Goal: Task Accomplishment & Management: Complete application form

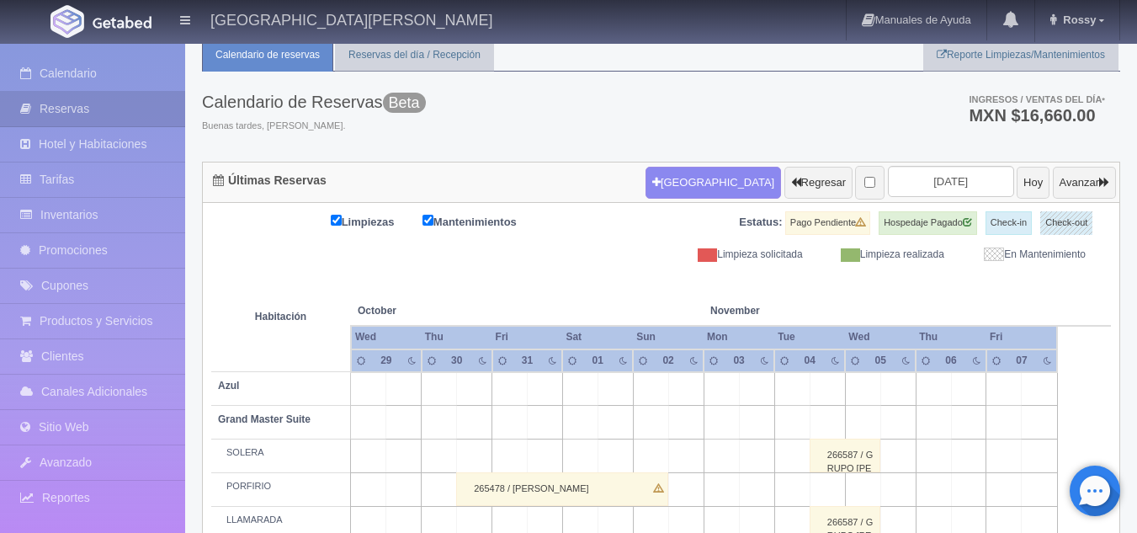
scroll to position [56, 0]
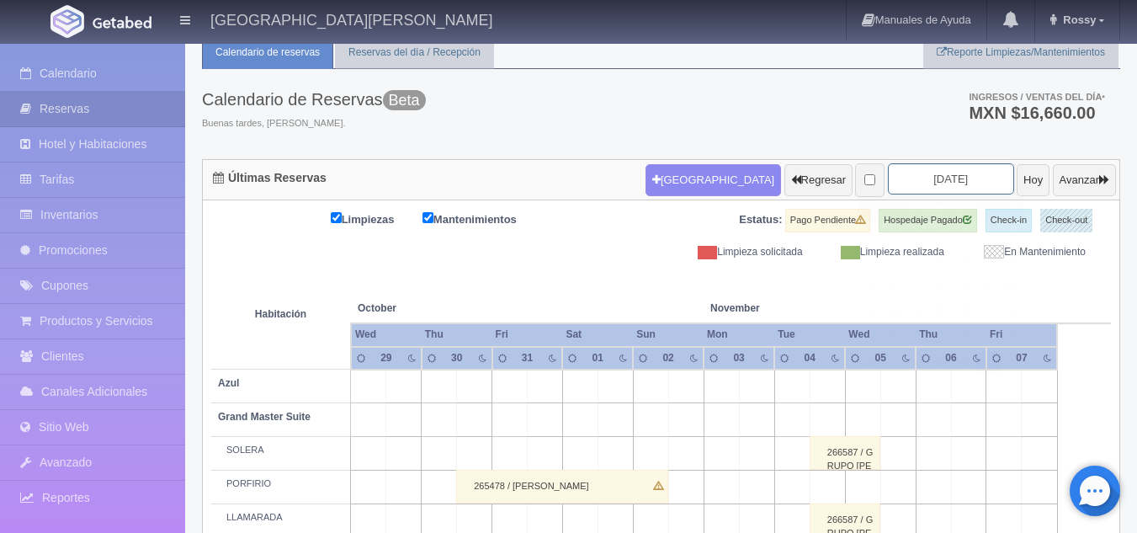
click at [899, 182] on input "2025-10-31" at bounding box center [951, 178] width 126 height 31
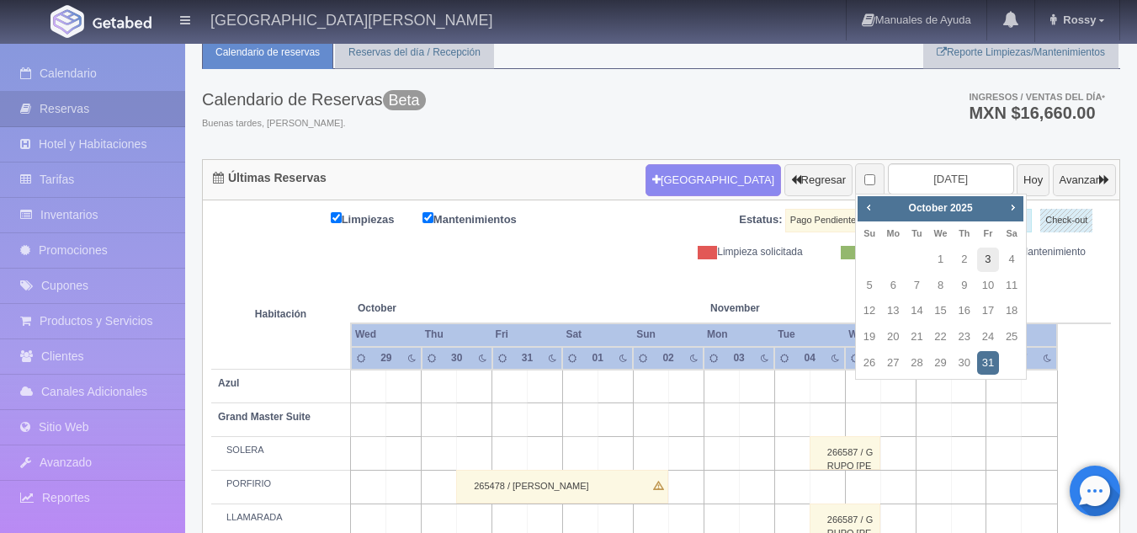
click at [989, 259] on link "3" at bounding box center [988, 259] width 22 height 24
type input "[DATE]"
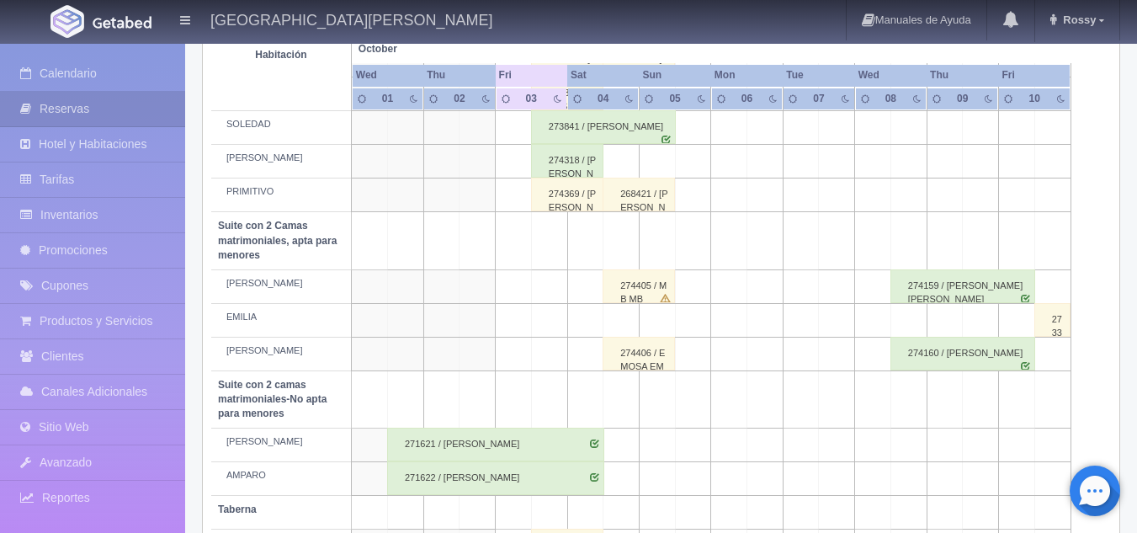
scroll to position [692, 0]
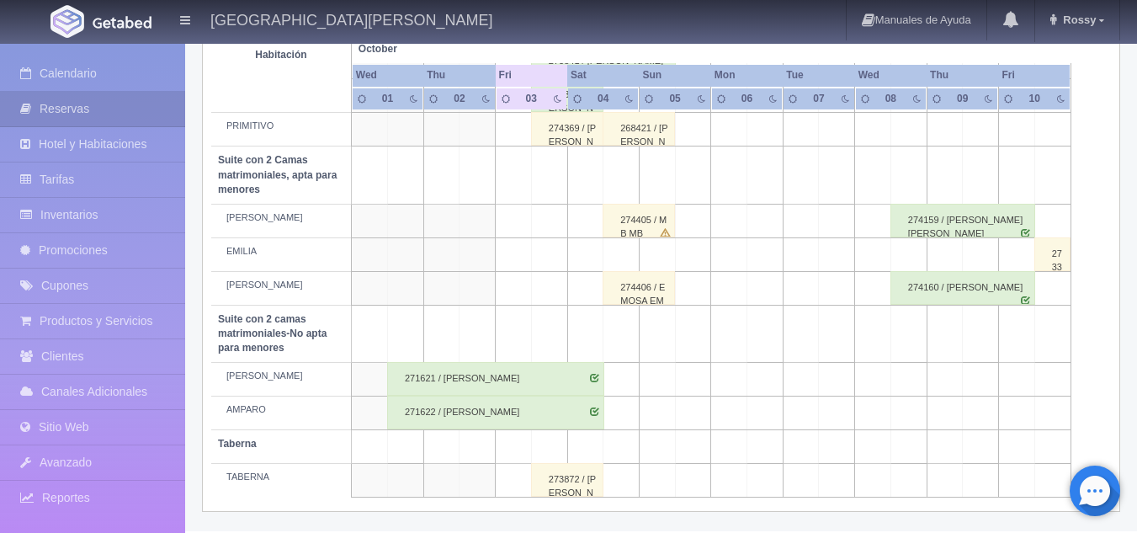
click at [591, 490] on div "273872 / [PERSON_NAME]" at bounding box center [567, 480] width 72 height 34
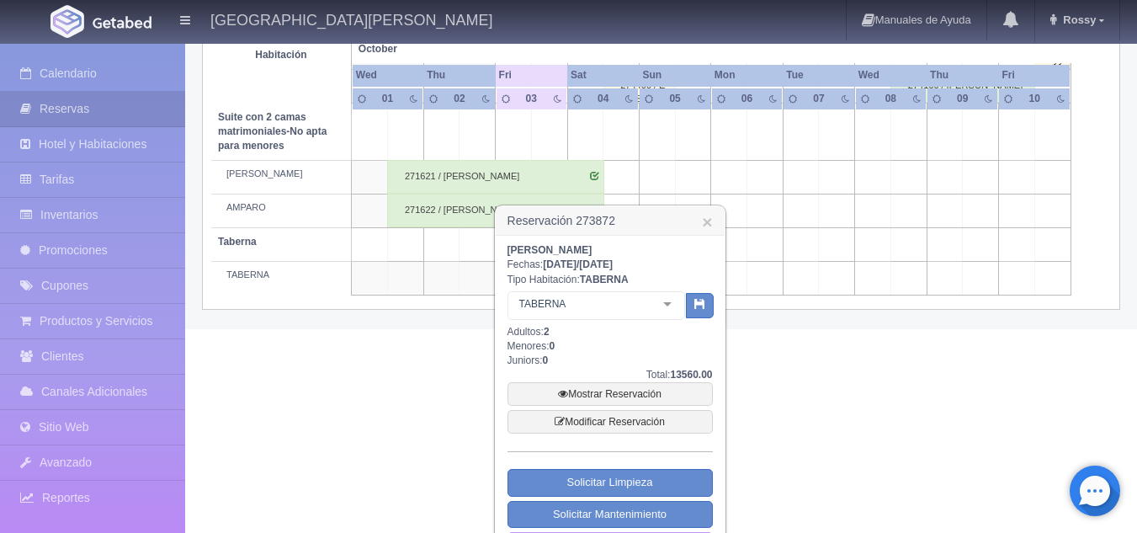
scroll to position [928, 0]
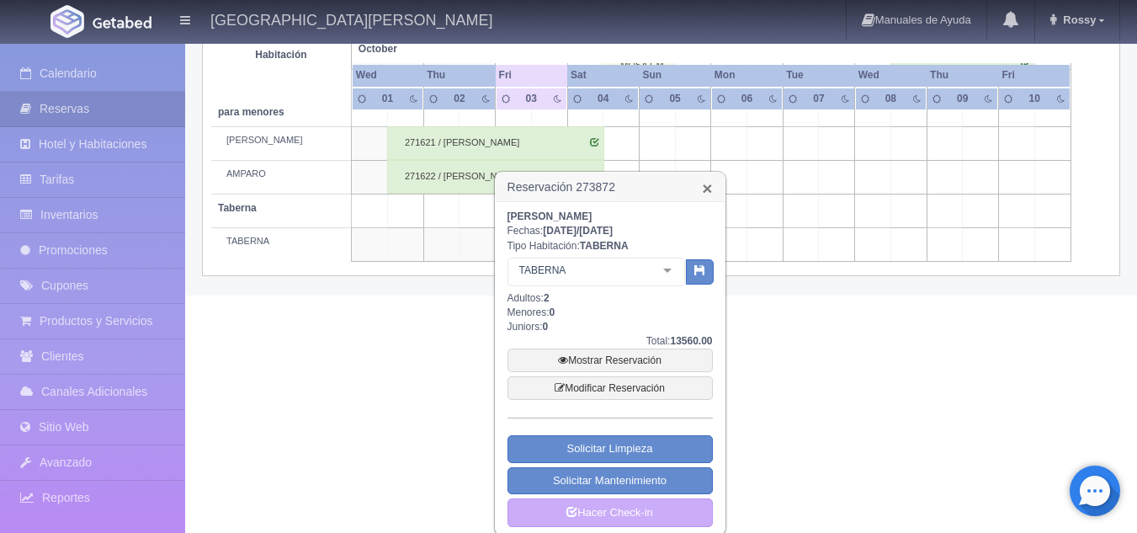
click at [712, 190] on link "×" at bounding box center [707, 188] width 10 height 18
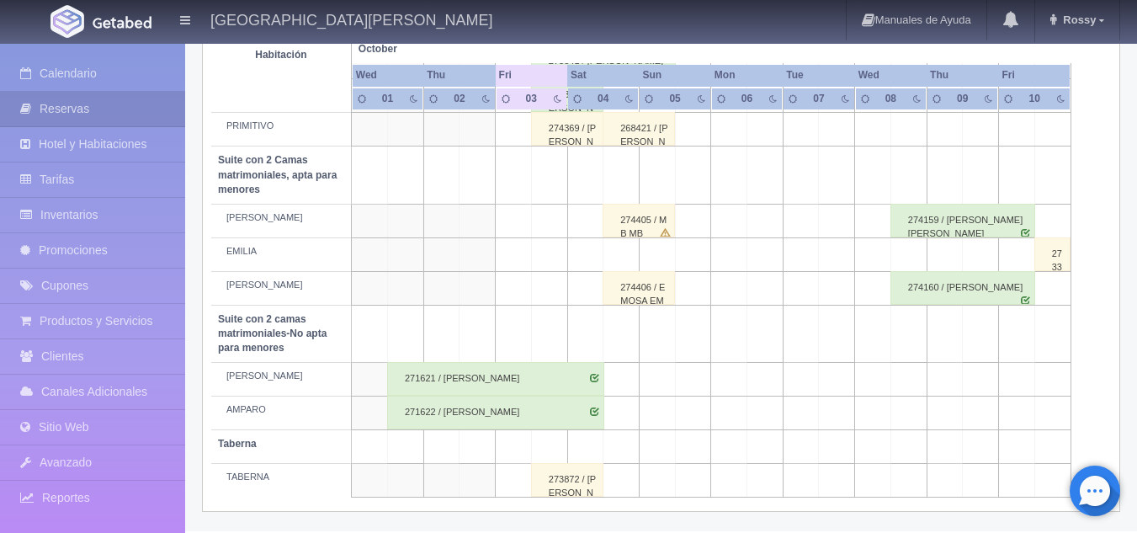
scroll to position [692, 0]
click at [625, 484] on td at bounding box center [621, 481] width 36 height 34
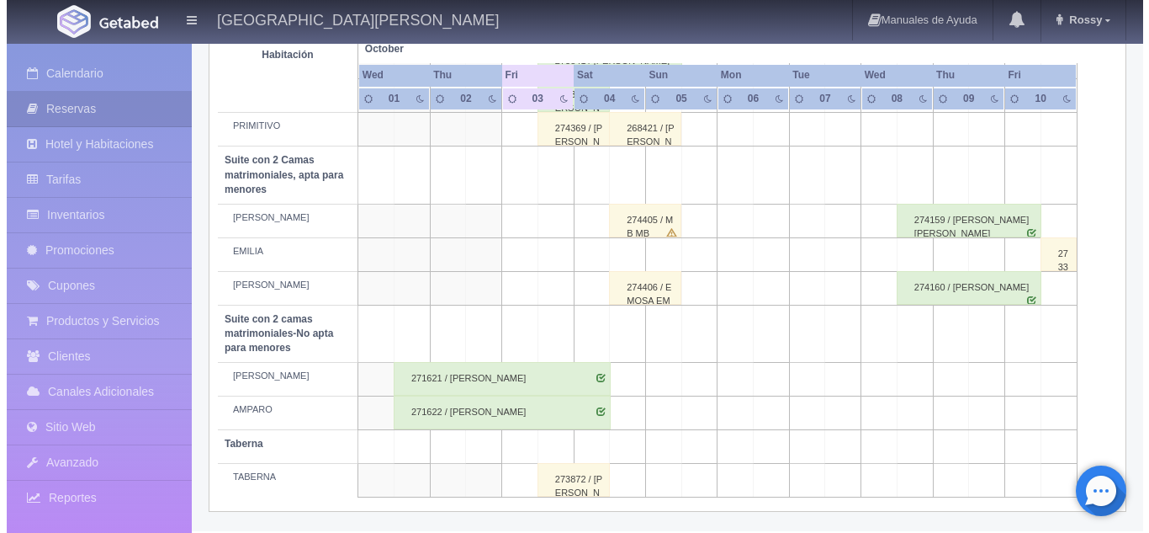
scroll to position [806, 0]
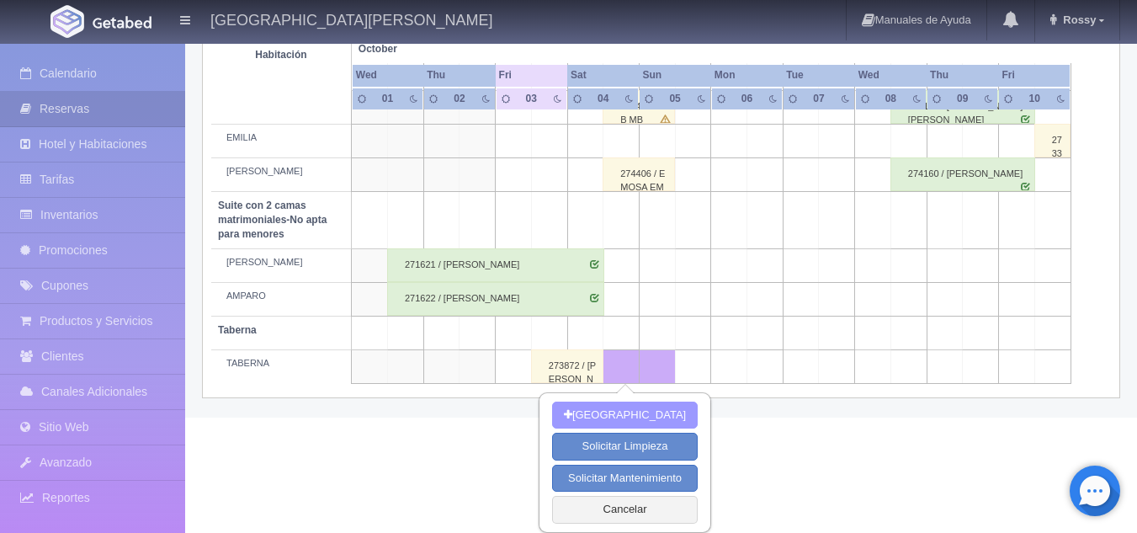
click at [623, 408] on button "[GEOGRAPHIC_DATA]" at bounding box center [625, 415] width 146 height 28
type input "[DATE]"
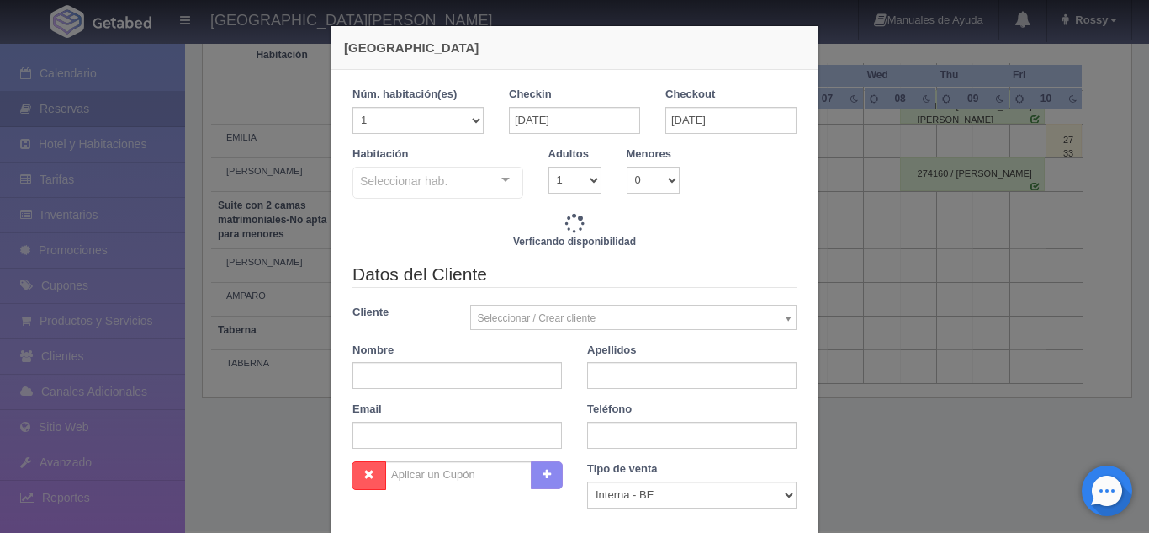
checkbox input "false"
type input "10848.00"
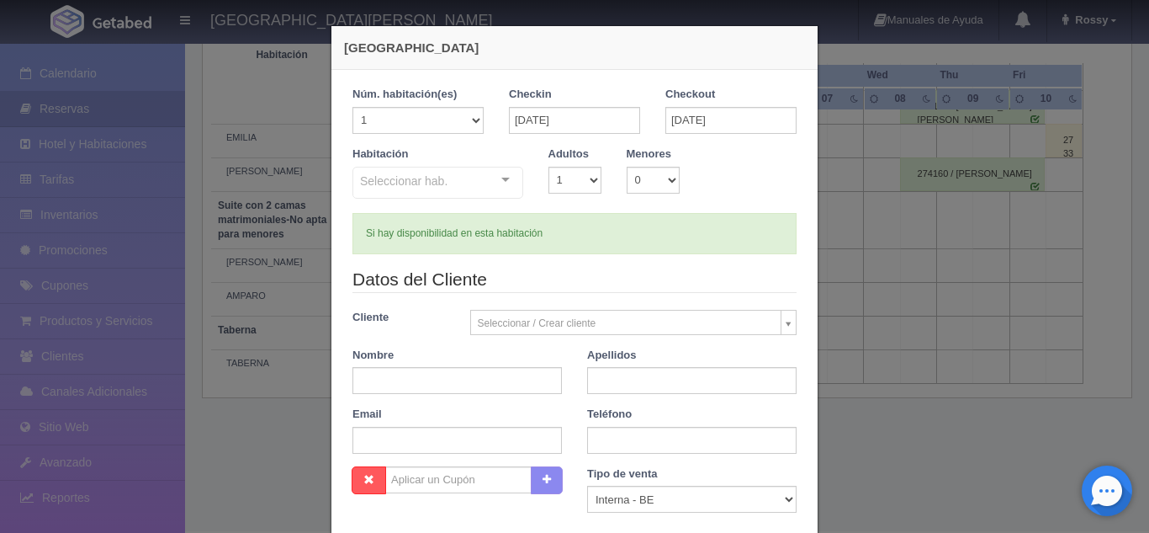
checkbox input "false"
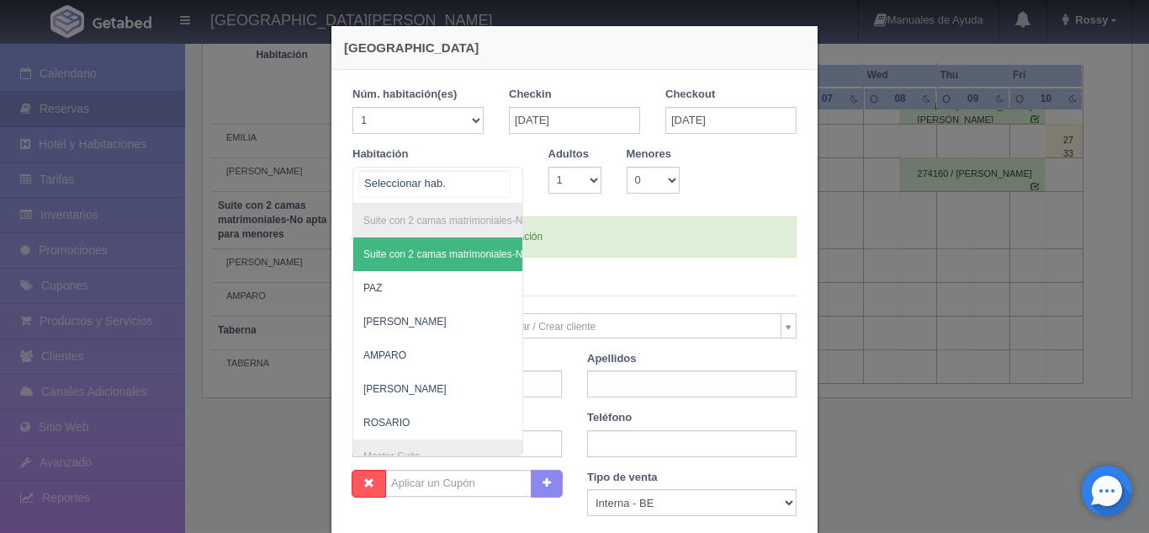
click at [497, 185] on div "Suite con 2 camas matrimoniales-No apta para menores Suite con 2 camas matrimon…" at bounding box center [438, 185] width 171 height 37
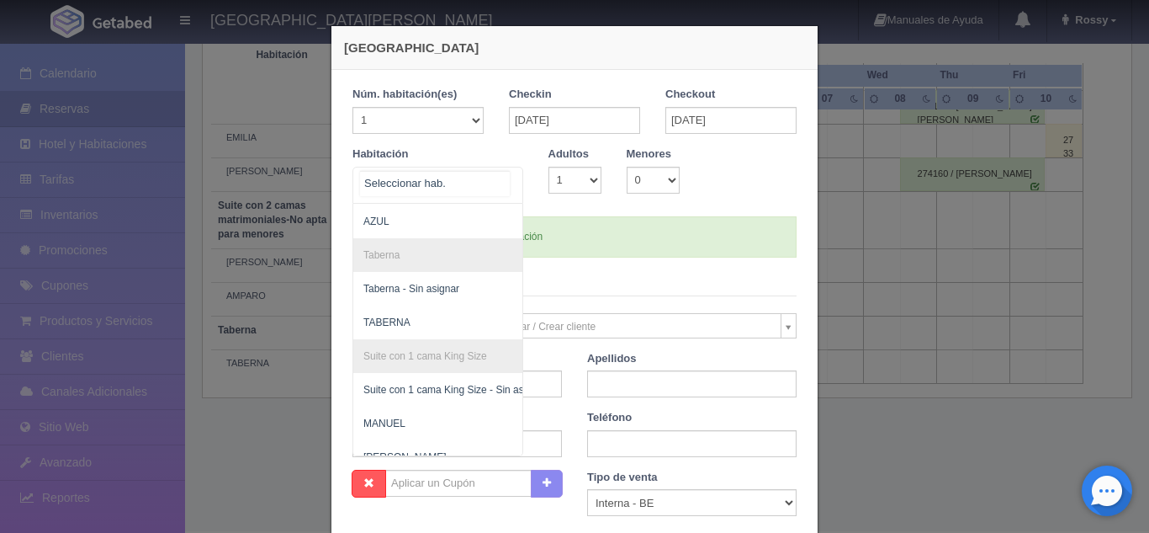
scroll to position [790, 0]
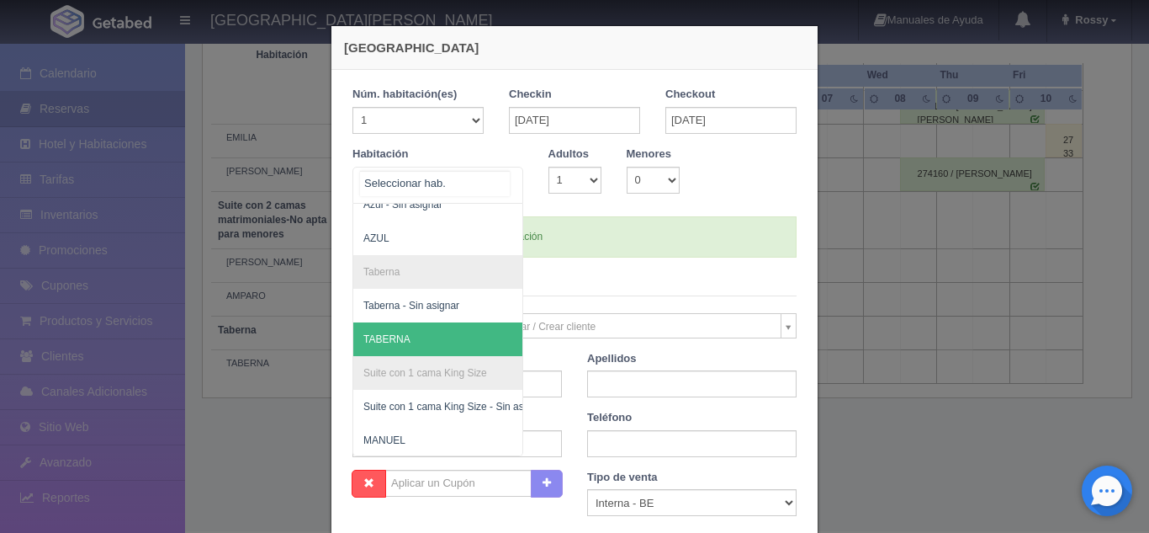
click at [451, 342] on span "TABERNA" at bounding box center [519, 339] width 332 height 34
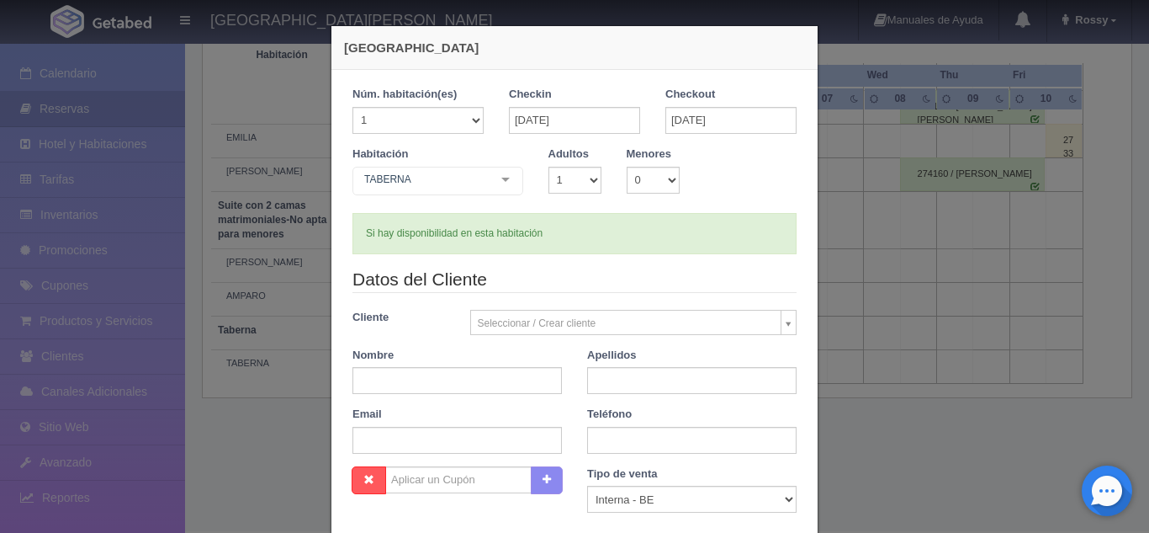
checkbox input "false"
type input "10848.00"
checkbox input "false"
click at [455, 379] on input "text" at bounding box center [458, 380] width 210 height 27
type input "b"
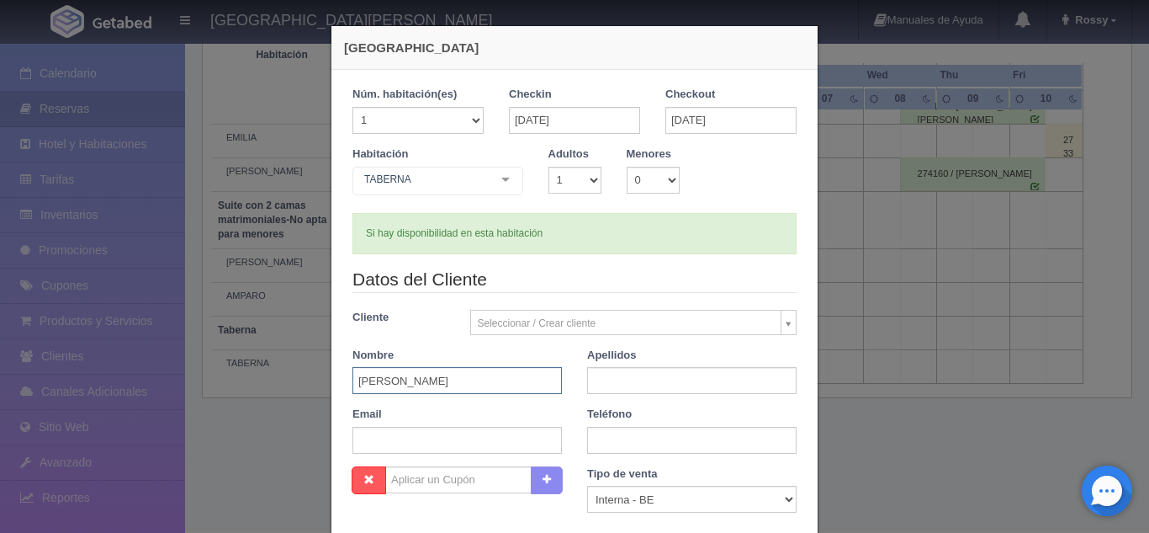
type input "[PERSON_NAME]"
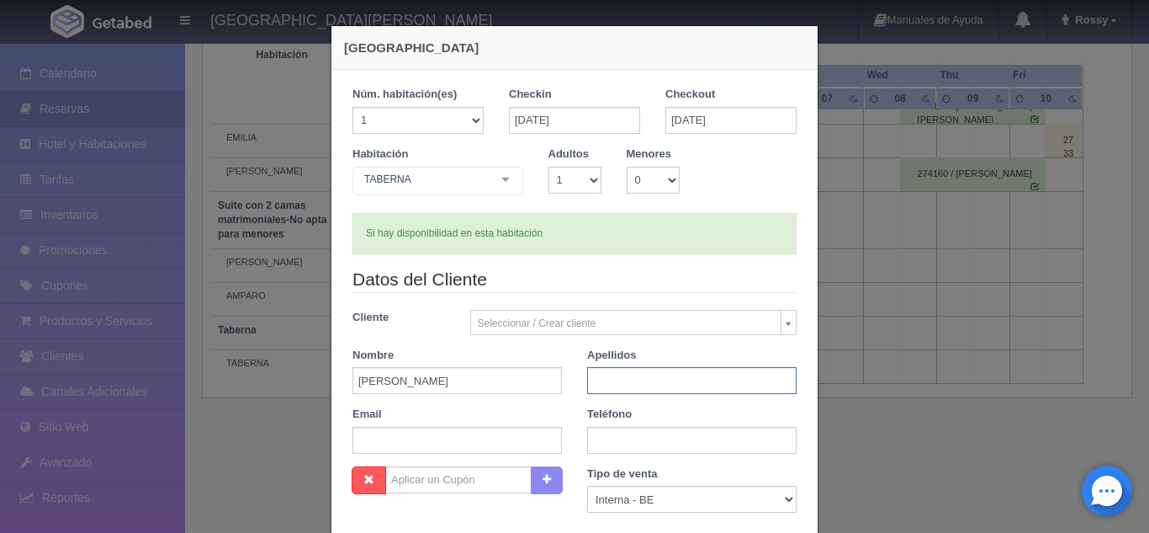
click at [694, 376] on input "text" at bounding box center [692, 380] width 210 height 27
type input "[PERSON_NAME]"
click at [612, 438] on input "text" at bounding box center [692, 440] width 210 height 27
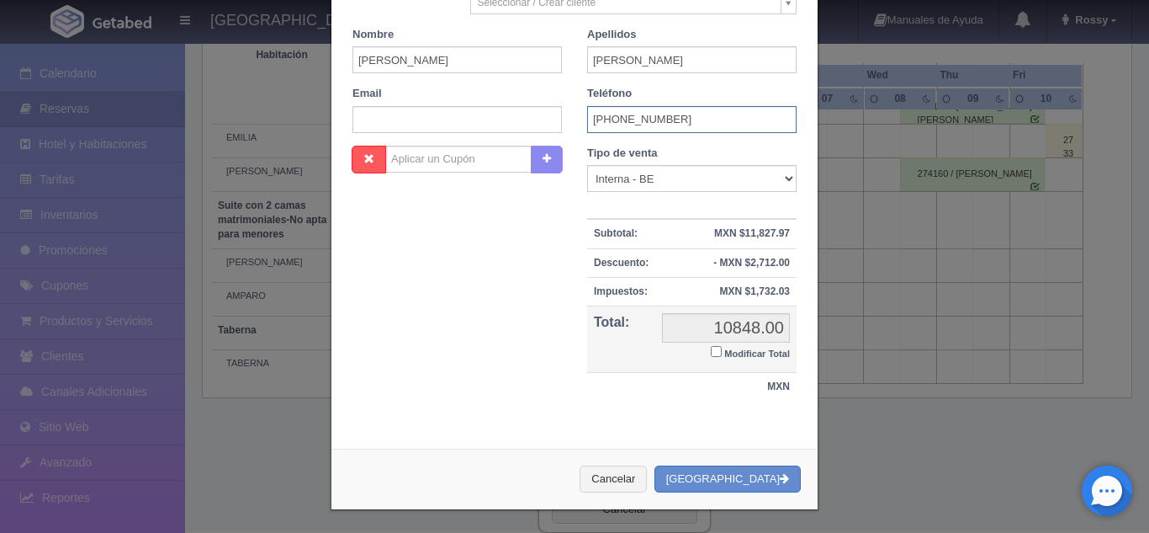
scroll to position [323, 0]
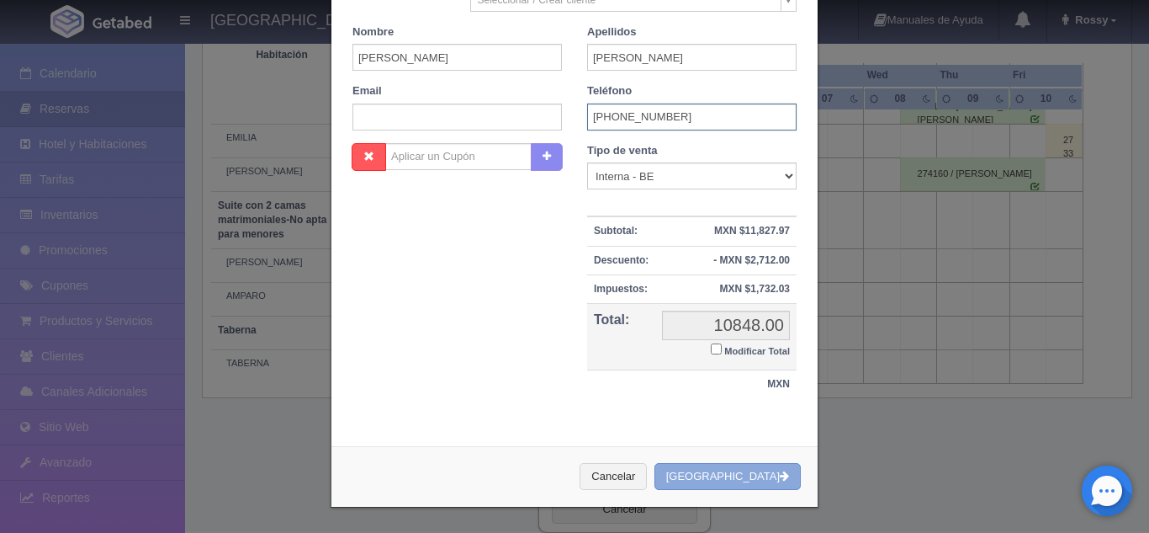
type input "[PHONE_NUMBER]"
click at [724, 480] on button "[GEOGRAPHIC_DATA]" at bounding box center [728, 477] width 146 height 28
